Goal: Transaction & Acquisition: Purchase product/service

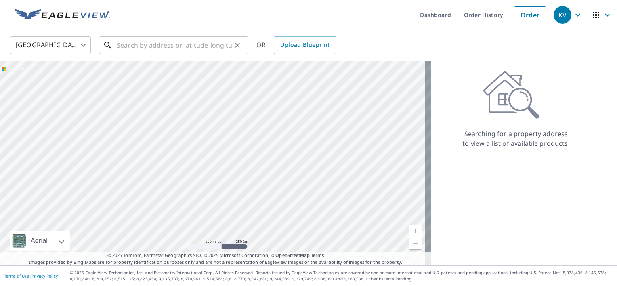
click at [157, 46] on input "text" at bounding box center [174, 45] width 115 height 23
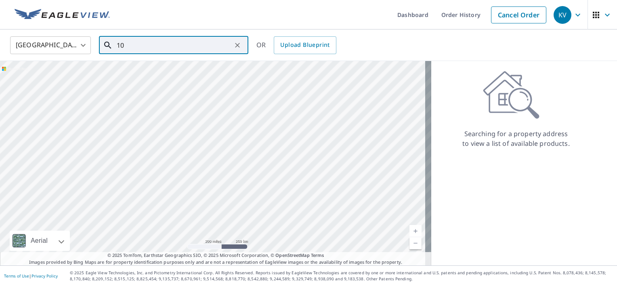
type input "1"
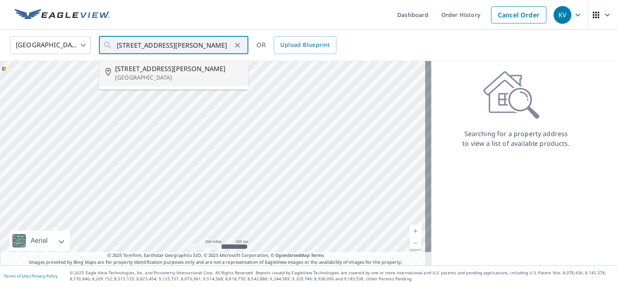
type input "[STREET_ADDRESS][PERSON_NAME]"
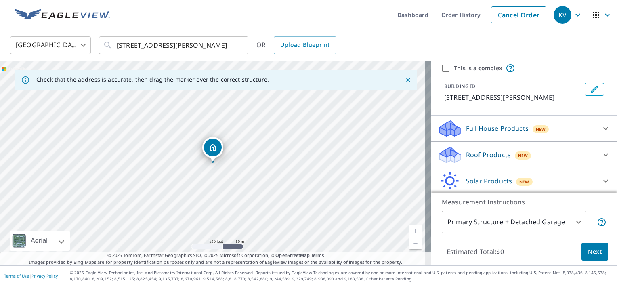
scroll to position [40, 0]
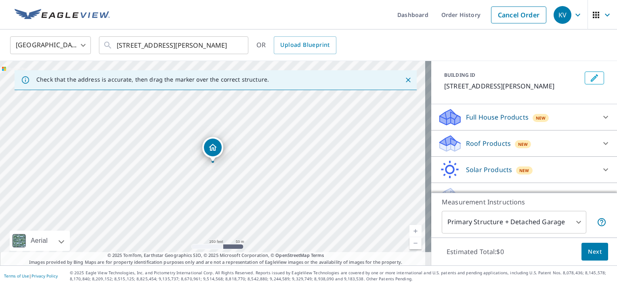
click at [466, 148] on p "Roof Products" at bounding box center [488, 143] width 45 height 10
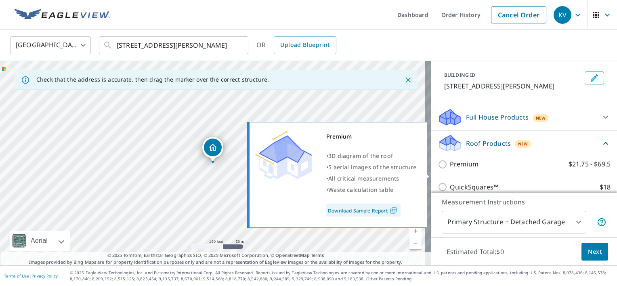
click at [437, 169] on input "Premium $21.75 - $69.5" at bounding box center [443, 164] width 12 height 10
checkbox input "true"
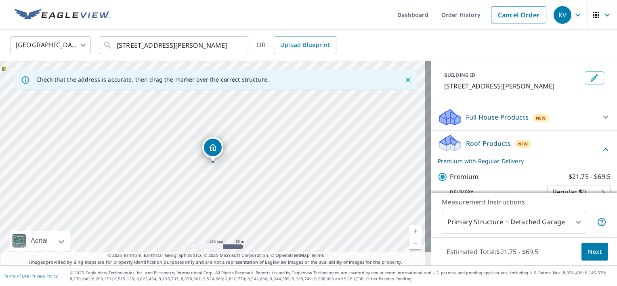
click at [596, 252] on button "Next" at bounding box center [594, 252] width 27 height 18
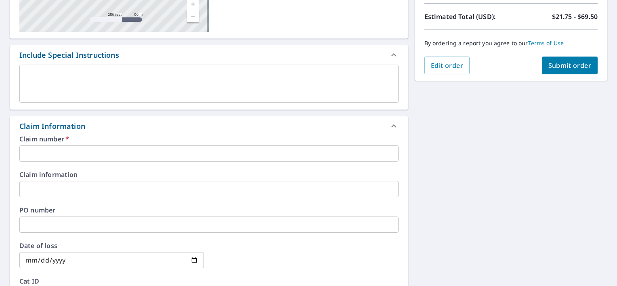
scroll to position [202, 0]
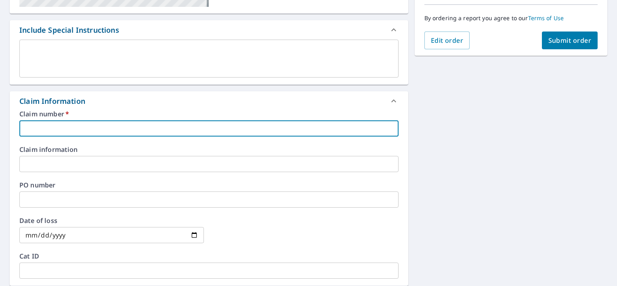
paste input "[STREET_ADDRESS]"
type input "[STREET_ADDRESS]"
checkbox input "true"
type input "[STREET_ADDRESS]"
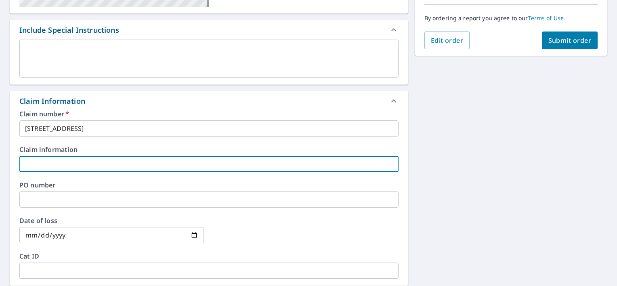
paste input "[STREET_ADDRESS]"
type input "[STREET_ADDRESS]"
checkbox input "true"
type input "[STREET_ADDRESS]"
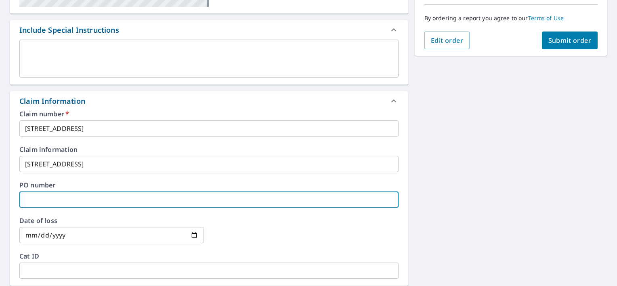
drag, startPoint x: 31, startPoint y: 199, endPoint x: 152, endPoint y: 145, distance: 132.4
click at [152, 145] on div "Claim number   * [STREET_ADDRESS] ​ Claim information [STREET_ADDRESS] ​ PO num…" at bounding box center [209, 198] width 398 height 175
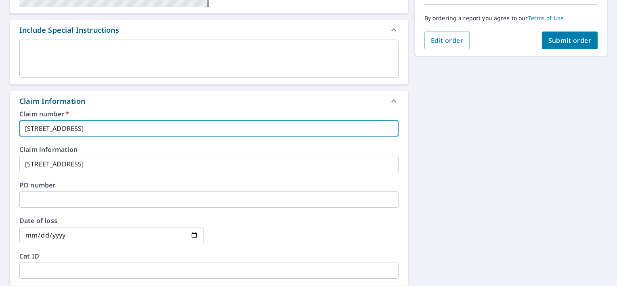
drag, startPoint x: 140, startPoint y: 129, endPoint x: 6, endPoint y: 126, distance: 134.0
click at [6, 126] on div "[STREET_ADDRESS][PERSON_NAME] Aerial Road A standard road map Aerial A detailed…" at bounding box center [308, 166] width 617 height 586
checkbox input "true"
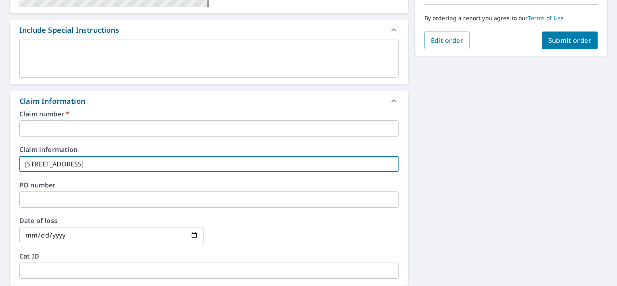
drag, startPoint x: 144, startPoint y: 165, endPoint x: 0, endPoint y: 159, distance: 144.2
click at [0, 160] on html "KV KV Dashboard Order History Cancel Order KV Dashboard / Finalize Order Finali…" at bounding box center [308, 143] width 617 height 286
checkbox input "true"
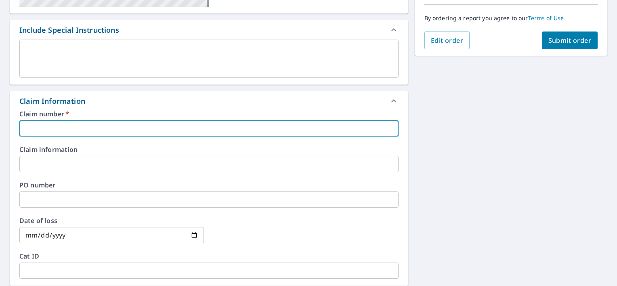
paste input "2212262"
type input "2212262"
checkbox input "true"
type input "2212262"
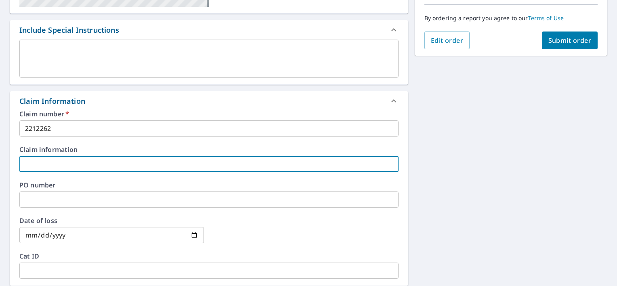
paste input "2212262"
type input "2212262"
checkbox input "true"
type input "2212262"
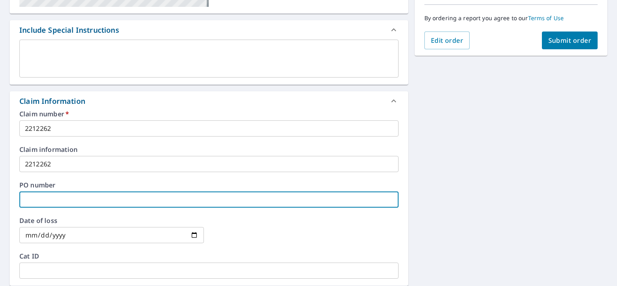
paste input "2212262"
type input "2212262"
checkbox input "true"
type input "2212262"
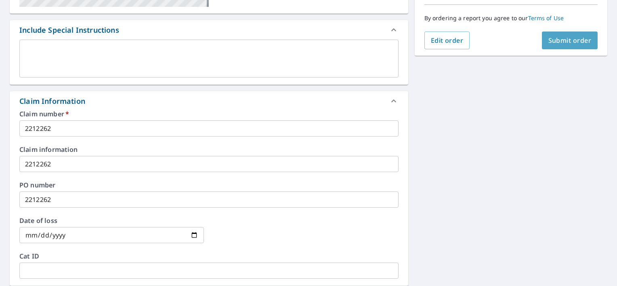
click at [571, 40] on span "Submit order" at bounding box center [569, 40] width 43 height 9
checkbox input "true"
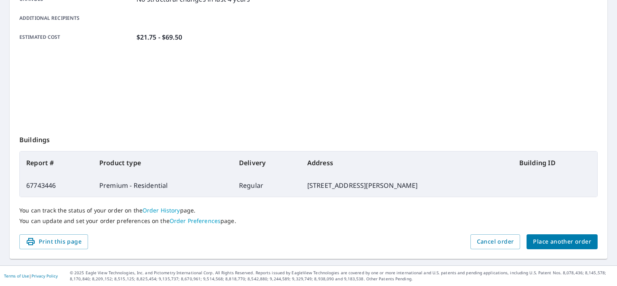
scroll to position [189, 0]
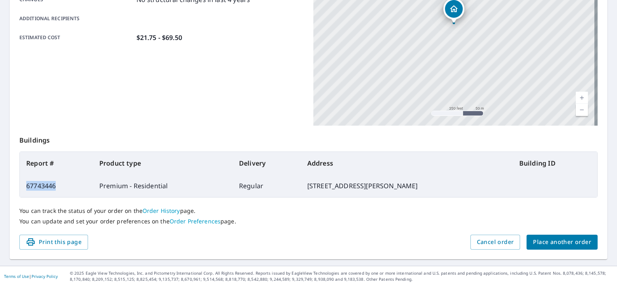
drag, startPoint x: 55, startPoint y: 186, endPoint x: 25, endPoint y: 187, distance: 29.9
click at [25, 187] on td "67743446" at bounding box center [56, 185] width 73 height 23
copy td "67743446"
